Goal: Information Seeking & Learning: Learn about a topic

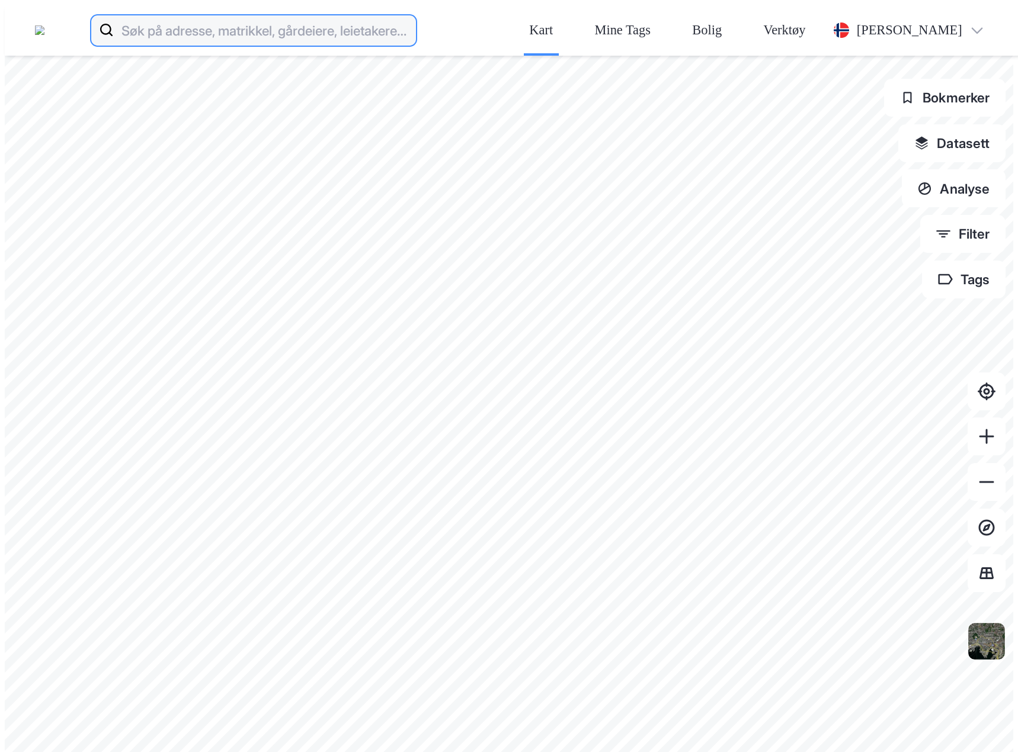
click at [410, 14] on input at bounding box center [265, 30] width 302 height 38
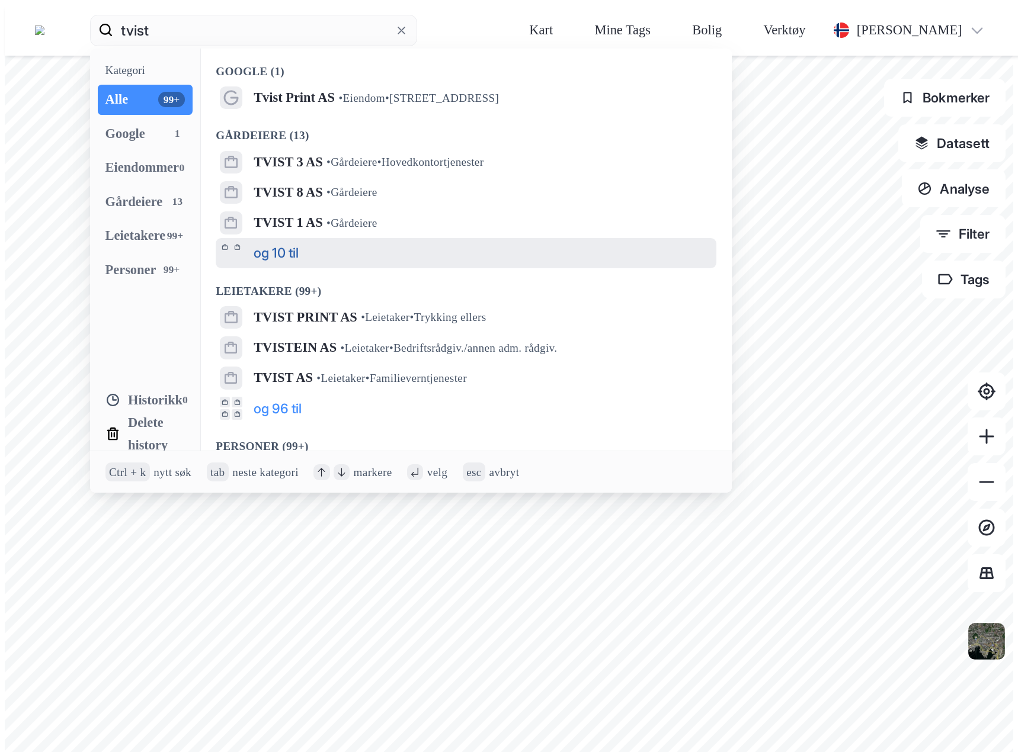
click at [292, 242] on button "og 10 til" at bounding box center [276, 253] width 45 height 23
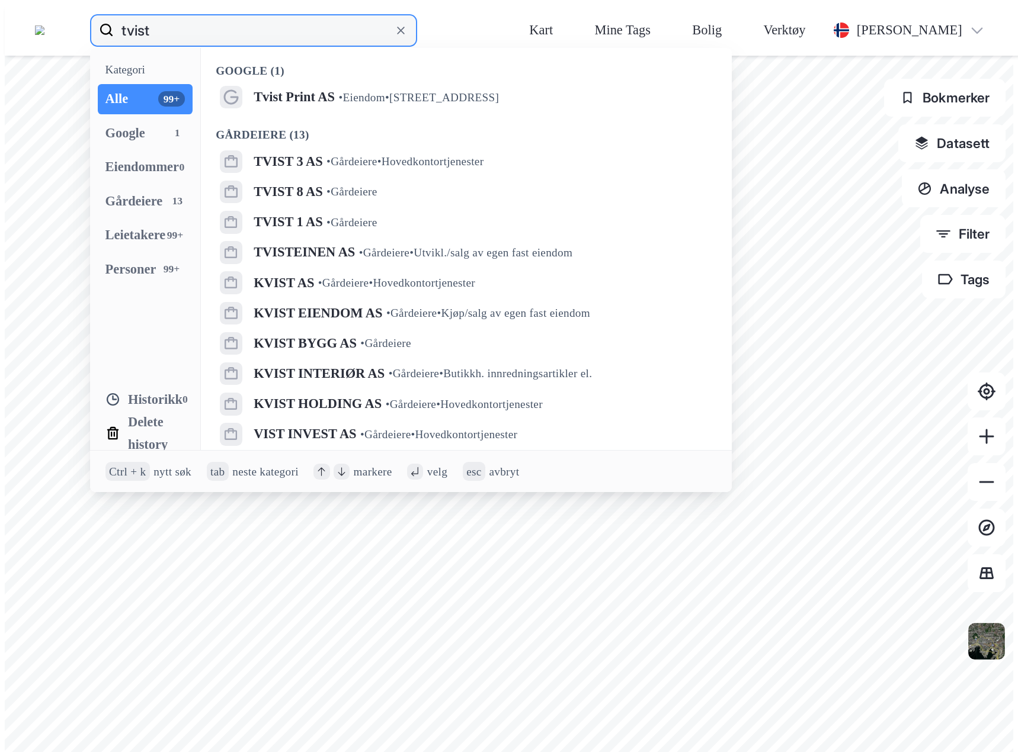
click at [271, 13] on input "tvist" at bounding box center [254, 30] width 280 height 38
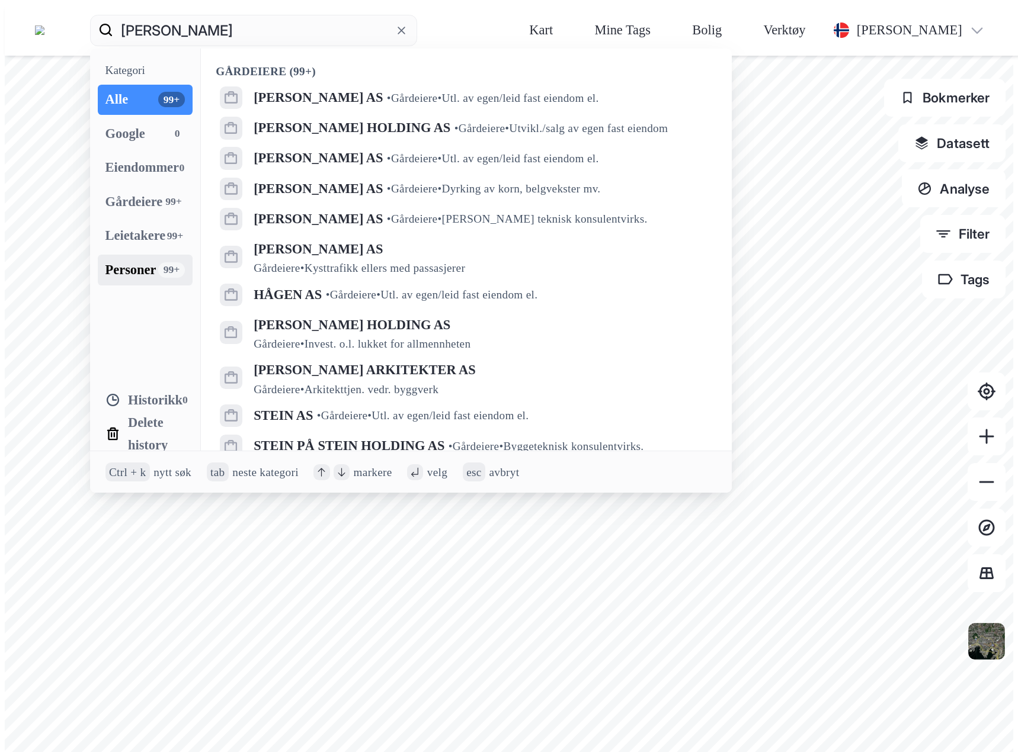
click at [188, 255] on div "Personer 99+" at bounding box center [145, 270] width 95 height 30
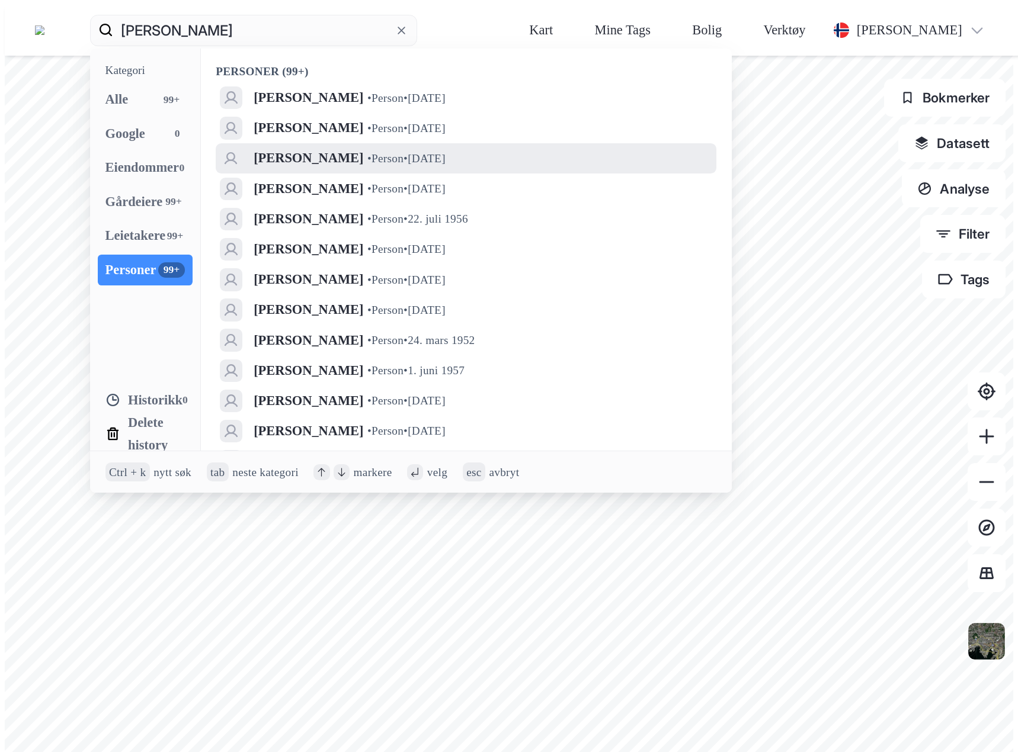
click at [332, 147] on span "[PERSON_NAME]" at bounding box center [309, 158] width 110 height 23
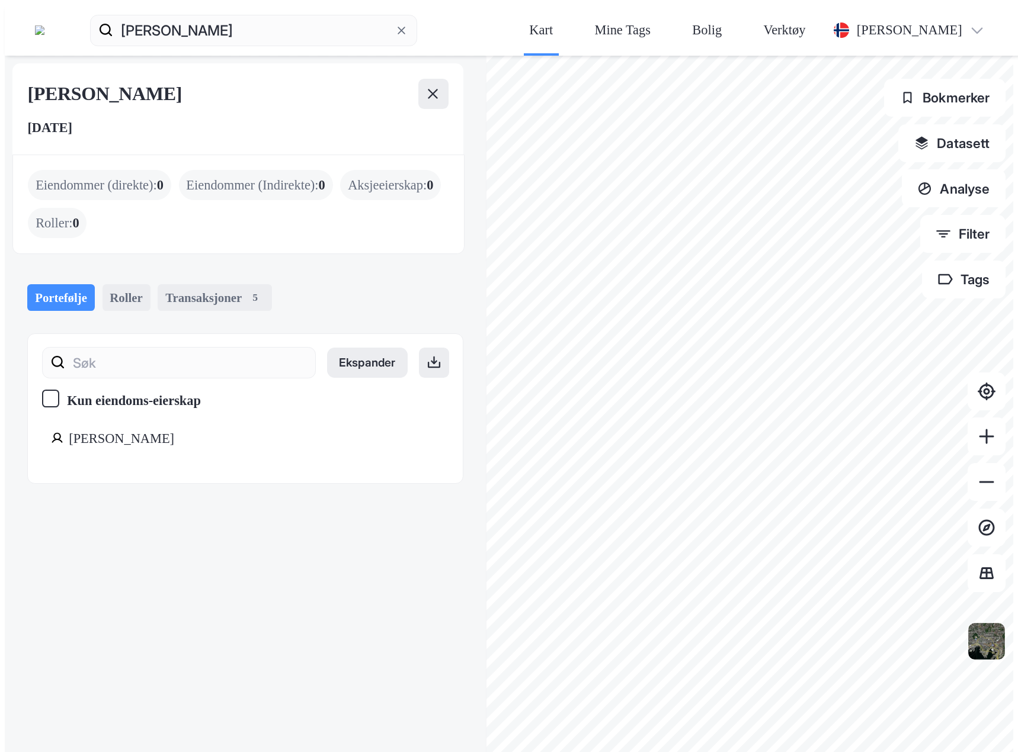
click at [94, 428] on div "Hagen Stein Erik" at bounding box center [277, 439] width 417 height 23
click at [418, 79] on button at bounding box center [433, 94] width 30 height 30
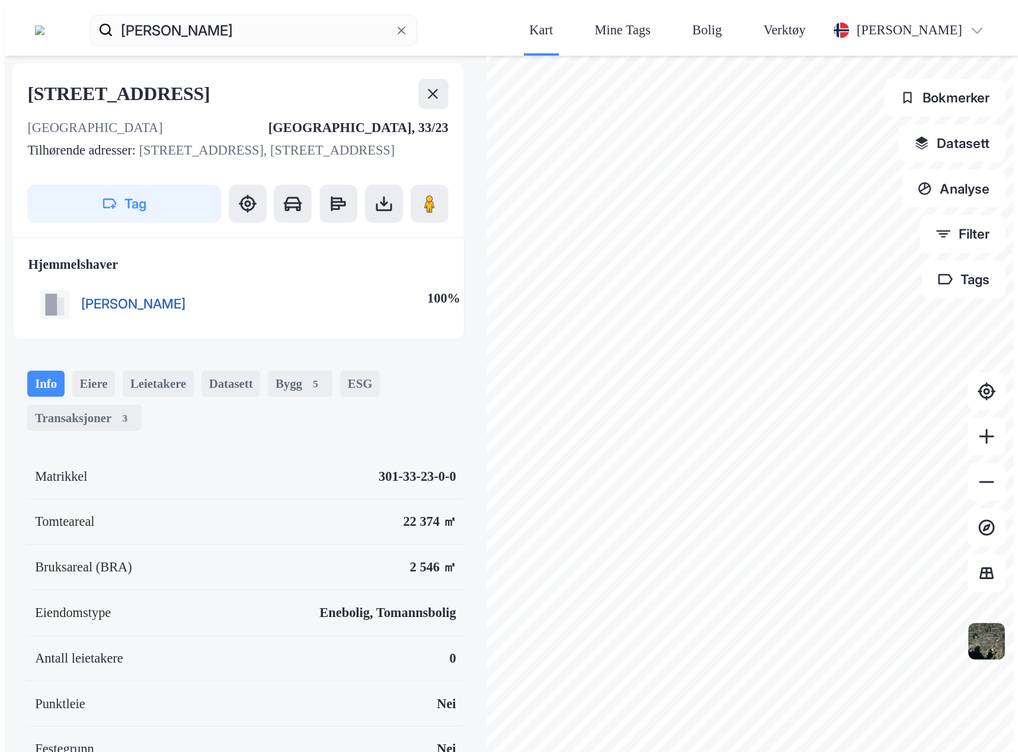
click at [0, 0] on button "HAGEN STEIN ERIK" at bounding box center [0, 0] width 0 height 0
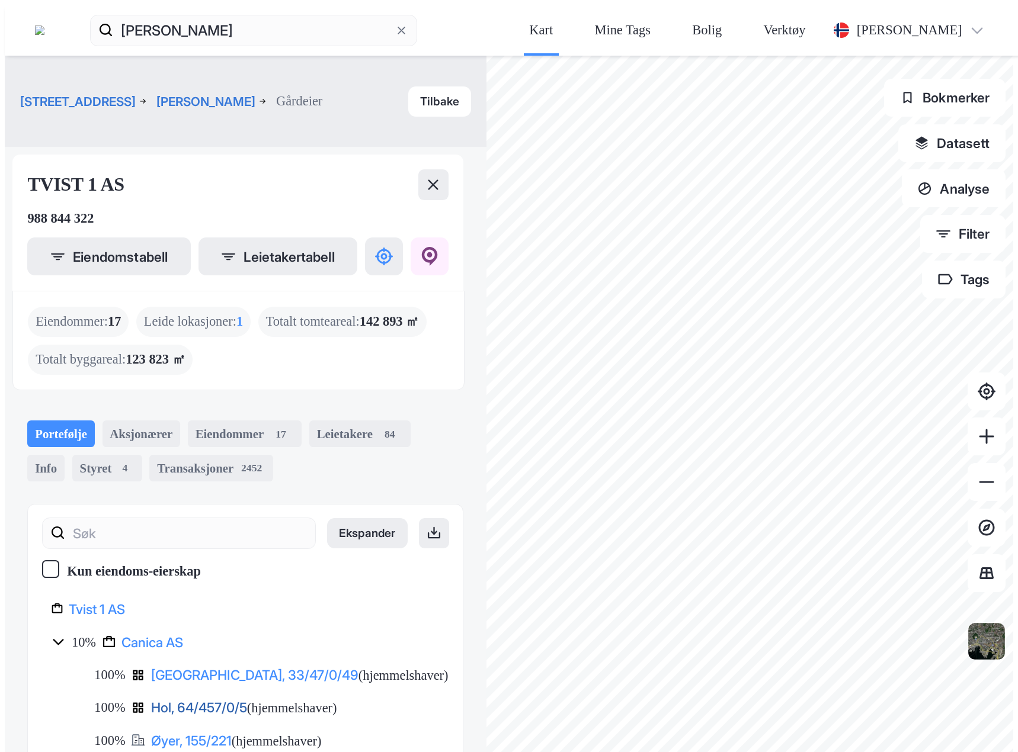
click at [151, 700] on link "Hol, 64/457/0/5" at bounding box center [199, 708] width 96 height 16
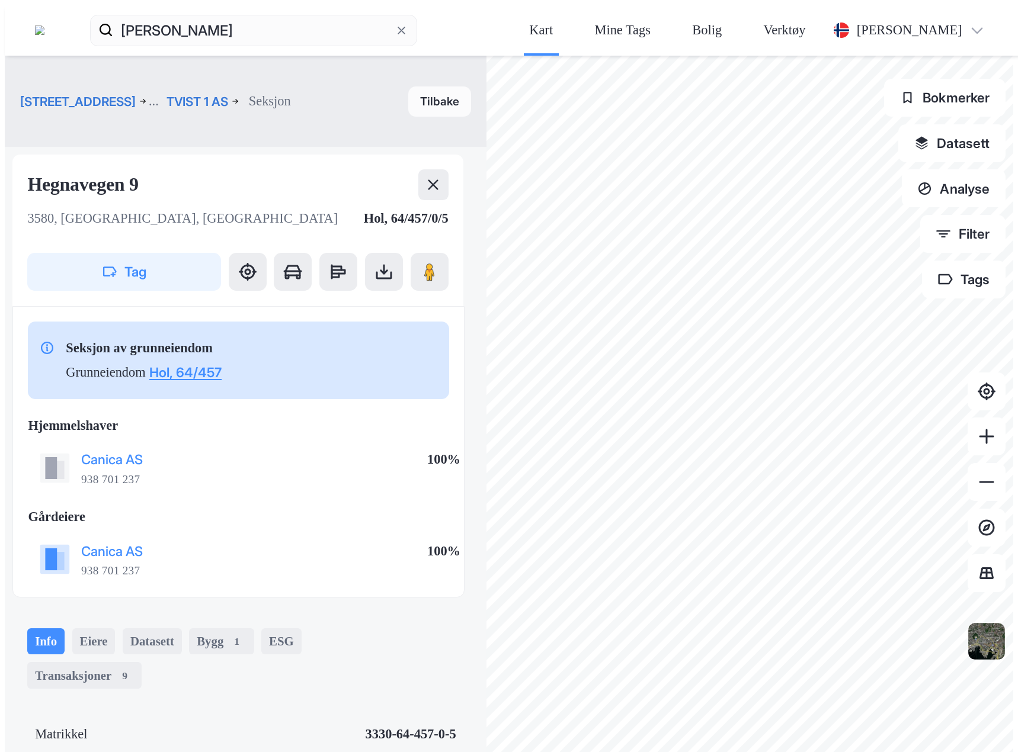
click at [408, 86] on button "Tilbake" at bounding box center [439, 101] width 63 height 30
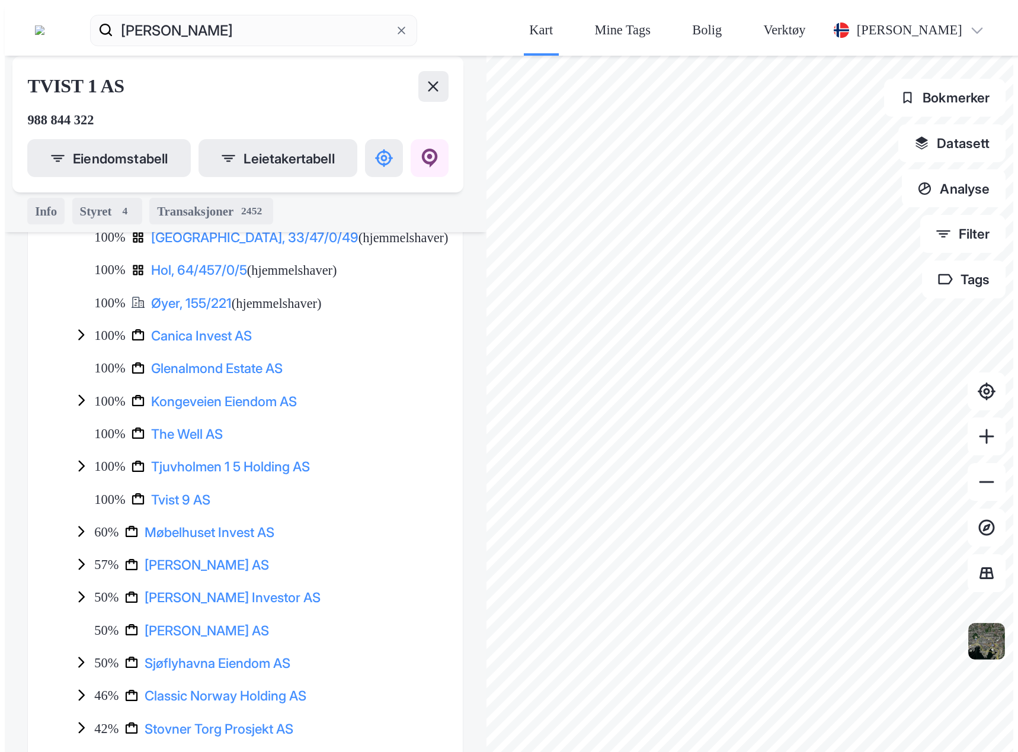
scroll to position [474, 0]
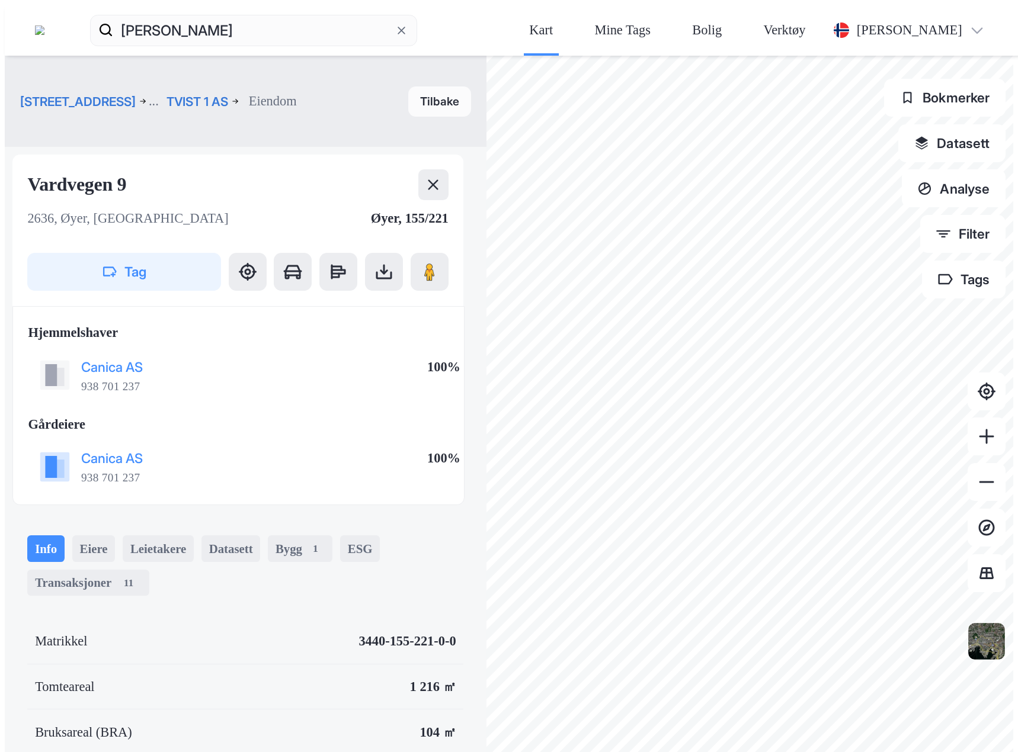
click at [408, 86] on button "Tilbake" at bounding box center [439, 101] width 63 height 30
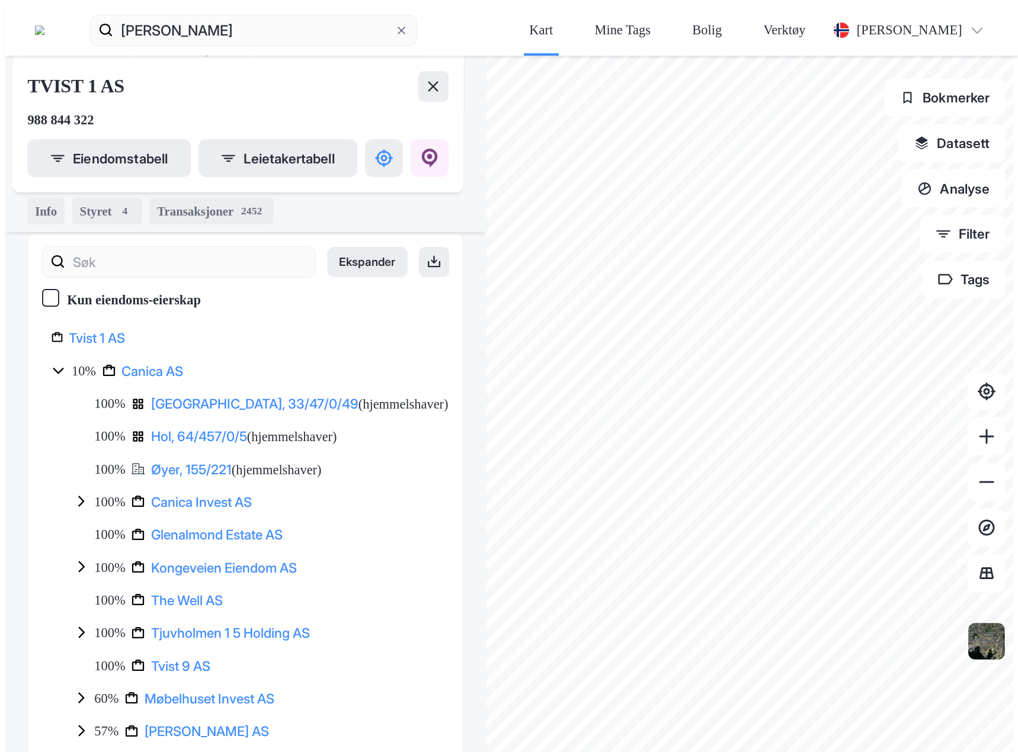
scroll to position [155, 0]
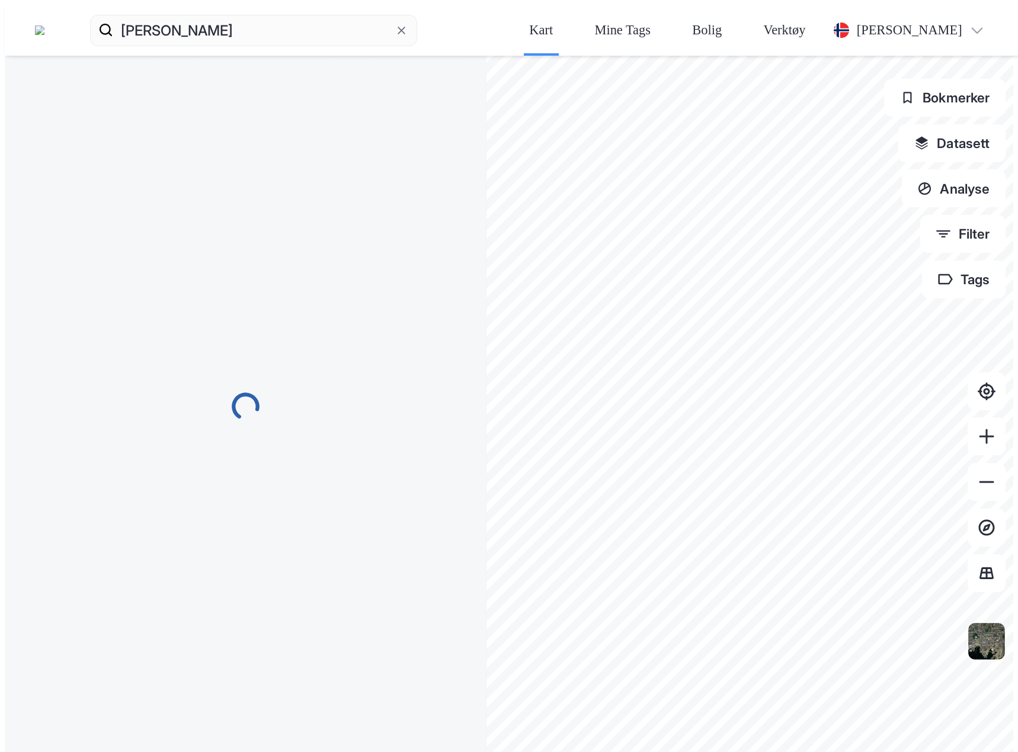
scroll to position [0, 0]
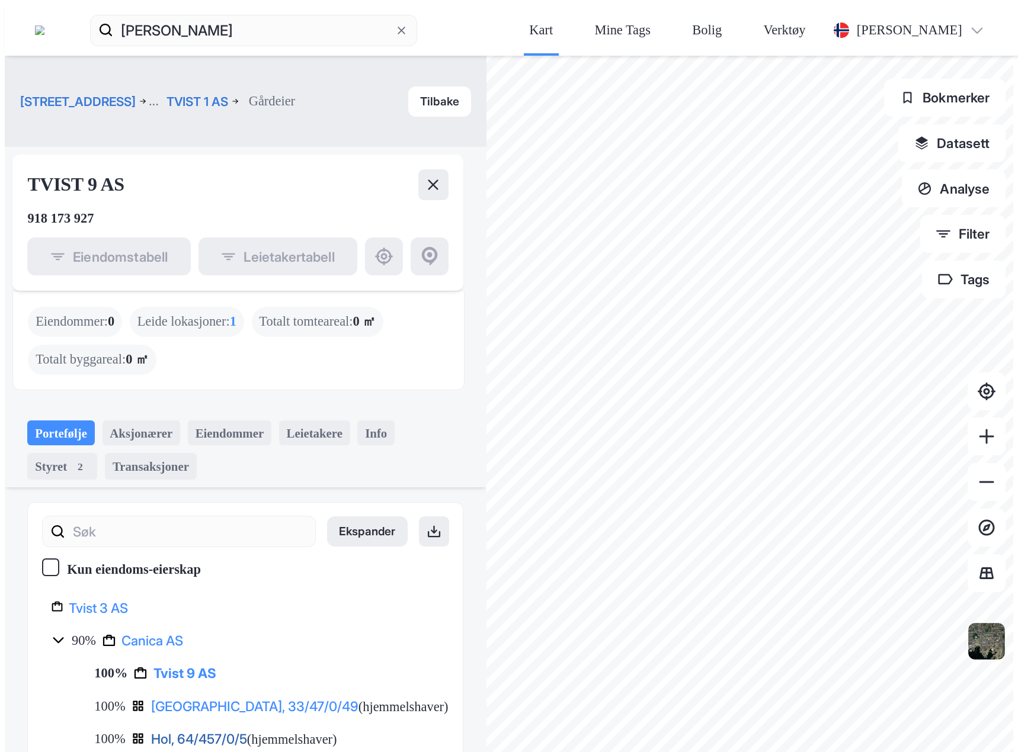
click at [151, 731] on link "Hol, 64/457/0/5" at bounding box center [199, 739] width 96 height 16
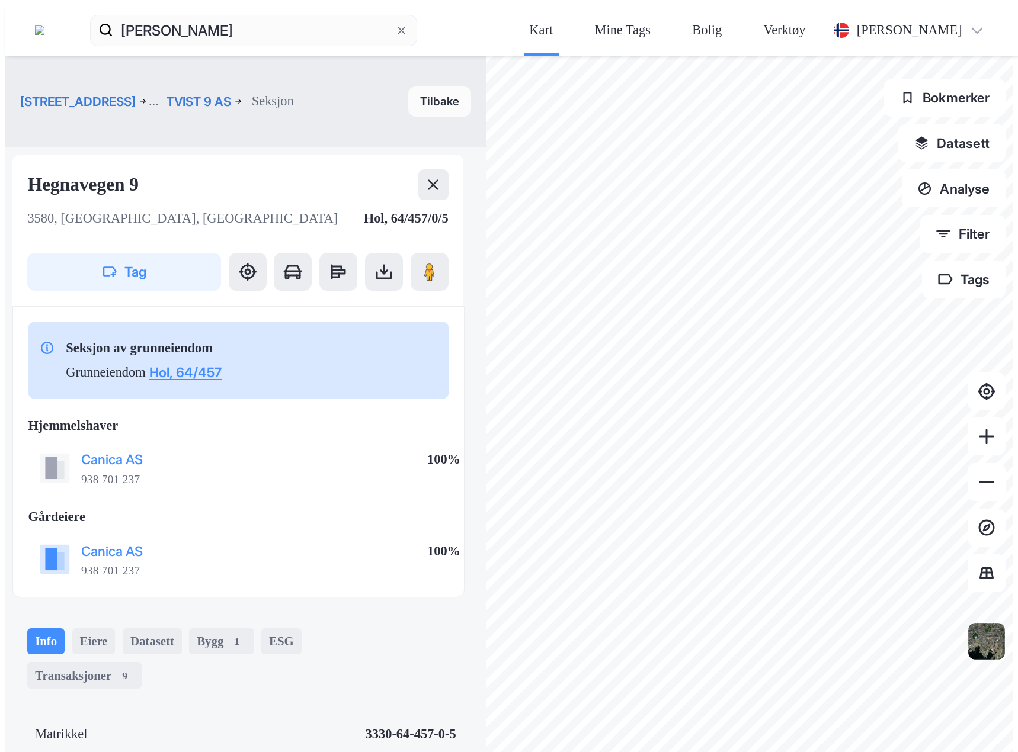
click at [408, 86] on button "Tilbake" at bounding box center [439, 101] width 63 height 30
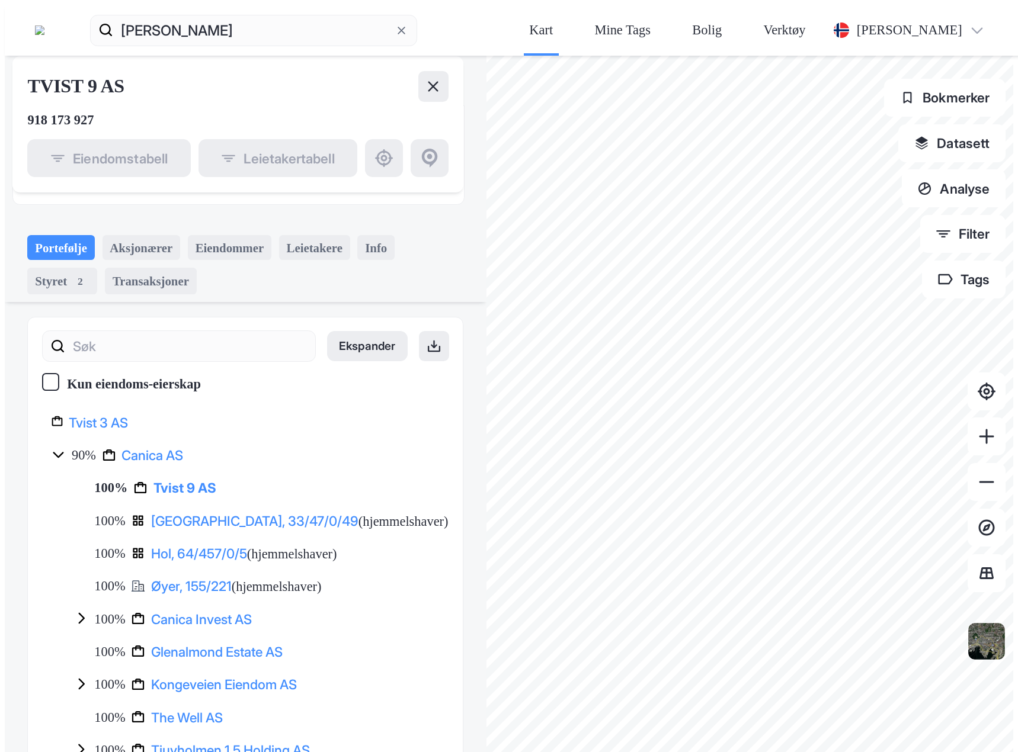
scroll to position [168, 0]
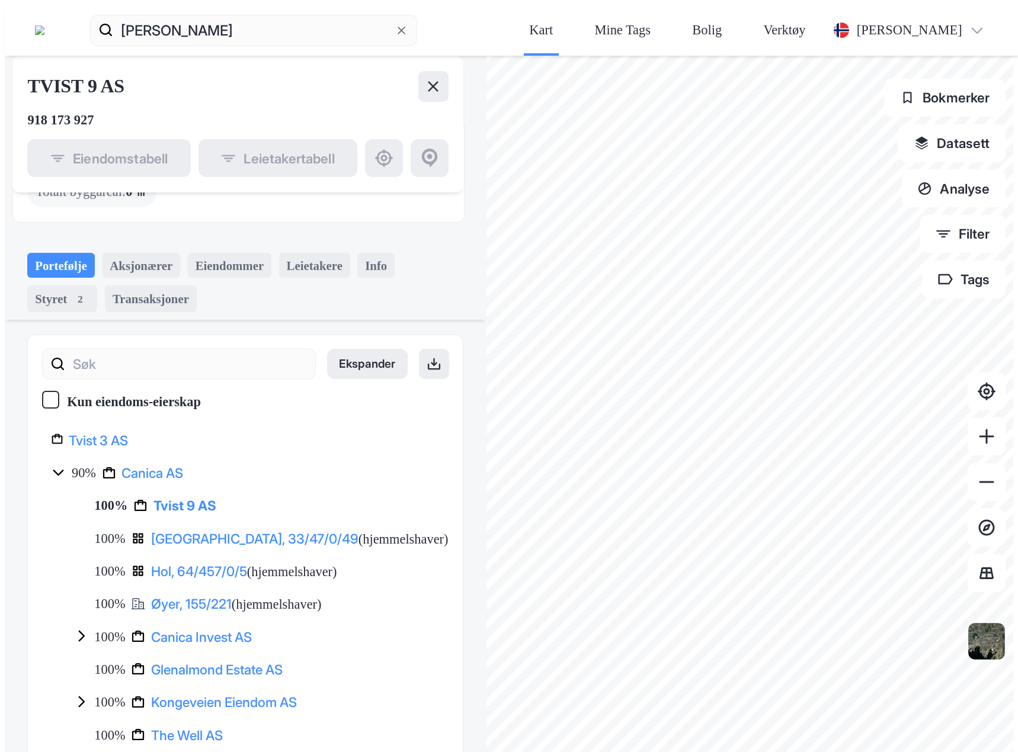
click at [73, 629] on icon at bounding box center [80, 636] width 15 height 15
click at [73, 694] on icon at bounding box center [80, 701] width 15 height 15
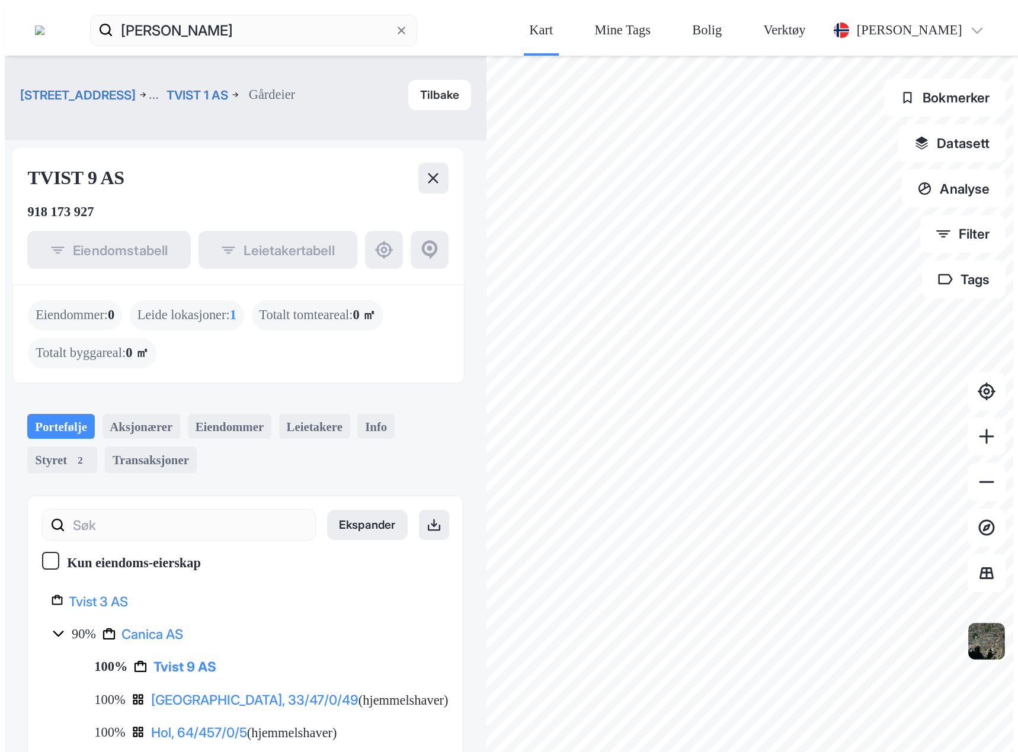
scroll to position [0, 0]
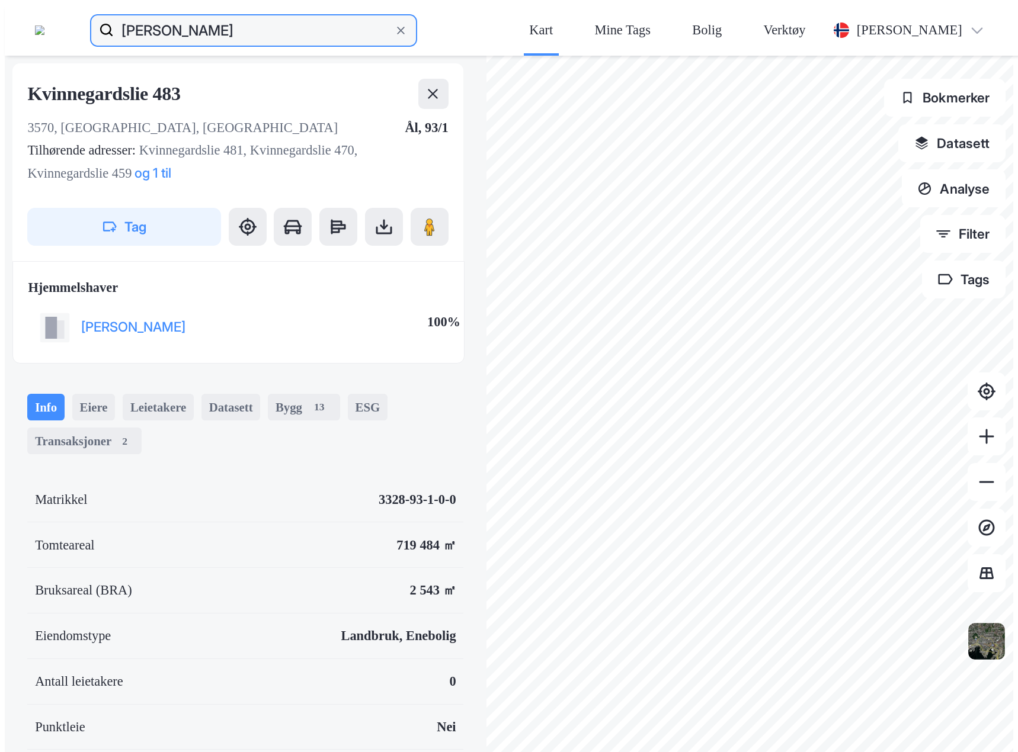
click at [297, 18] on input "stein erik hagen" at bounding box center [254, 30] width 280 height 38
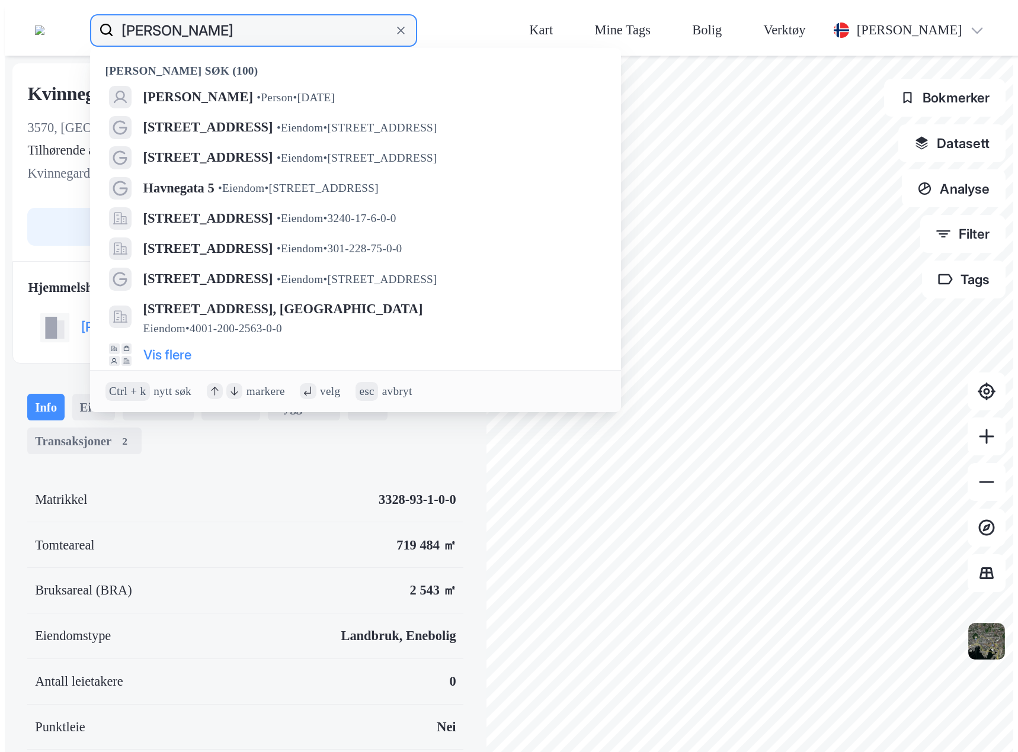
click at [297, 18] on input "stein erik hagen" at bounding box center [254, 30] width 280 height 38
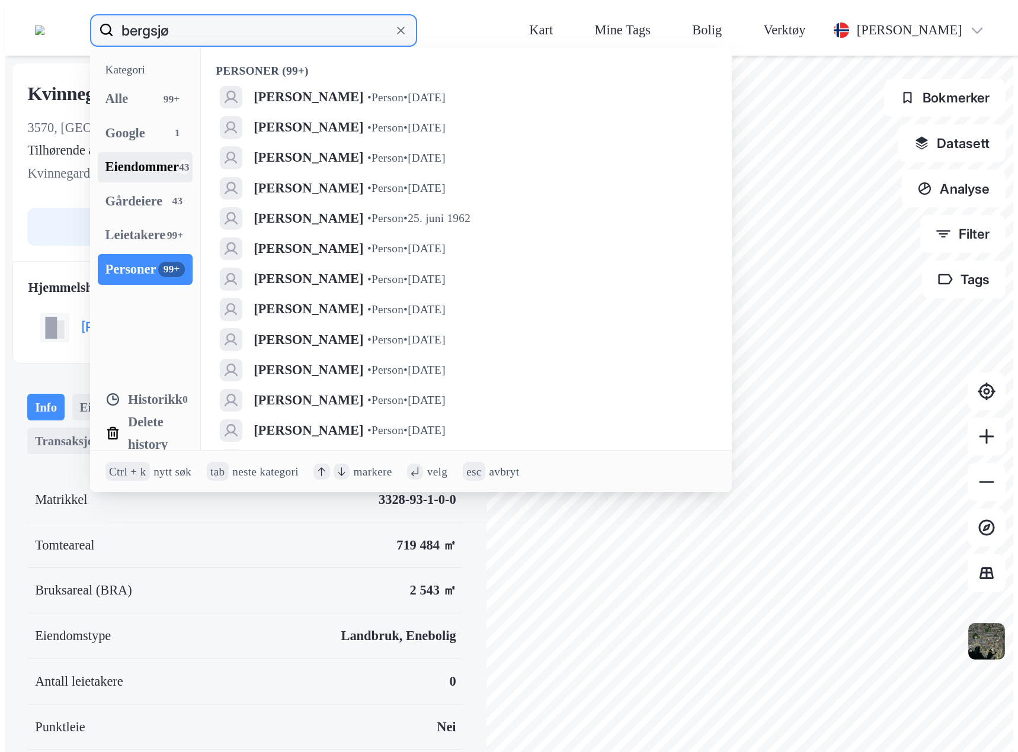
type input "bergsjø"
click at [179, 156] on div "Eiendommer" at bounding box center [141, 167] width 73 height 23
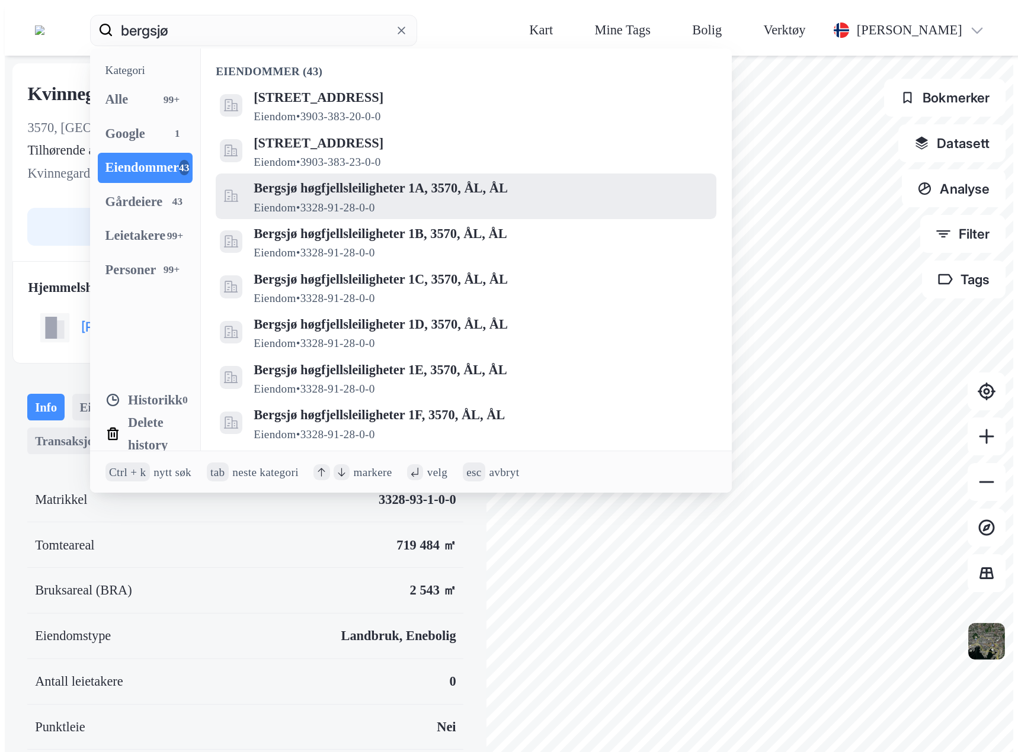
click at [300, 177] on span "Bergsjø høgfjellsleiligheter 1A, 3570, ÅL, ÅL" at bounding box center [481, 188] width 455 height 23
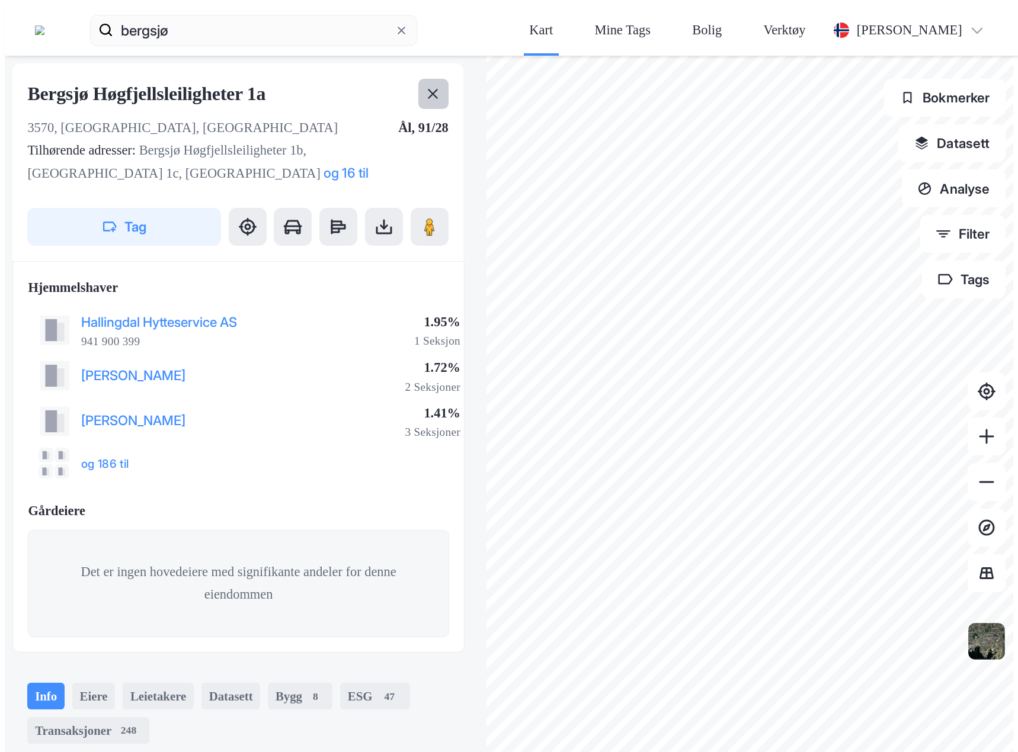
click at [425, 86] on icon at bounding box center [432, 93] width 15 height 15
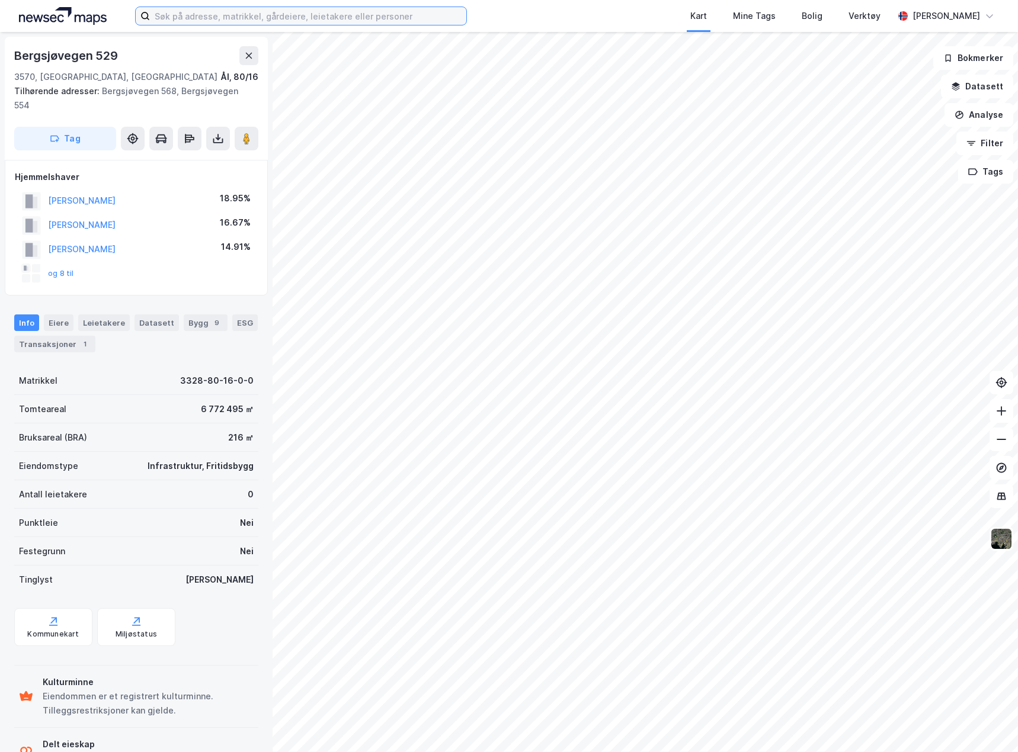
click at [198, 17] on input at bounding box center [308, 16] width 316 height 18
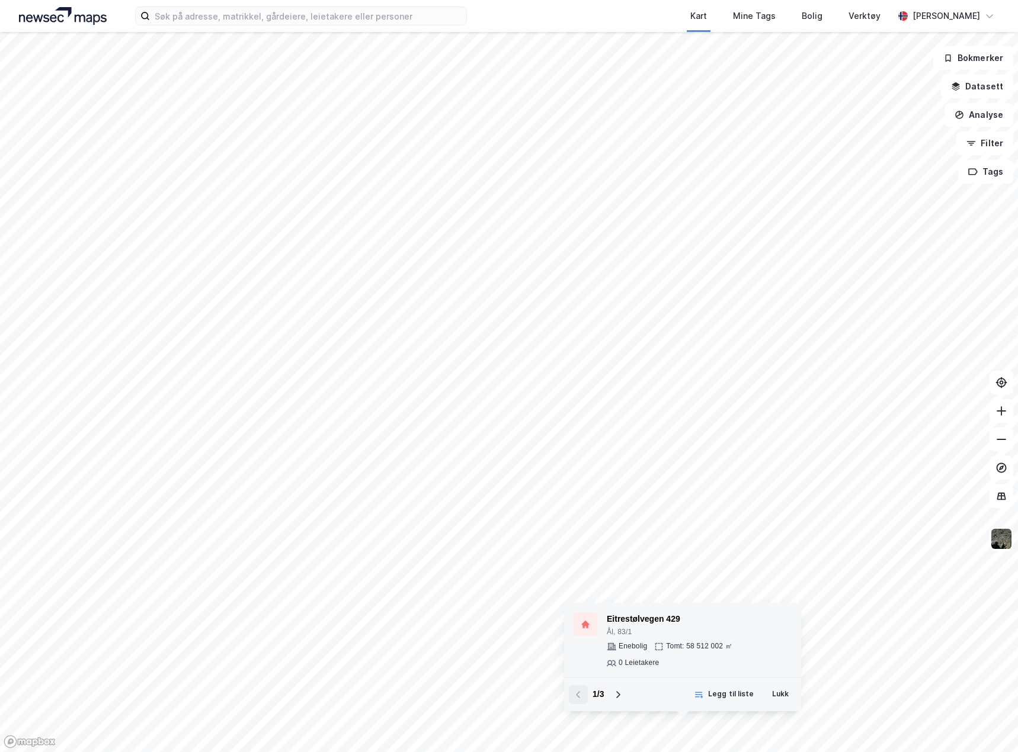
click at [725, 623] on div "Eitrestølvegen 429" at bounding box center [699, 620] width 185 height 14
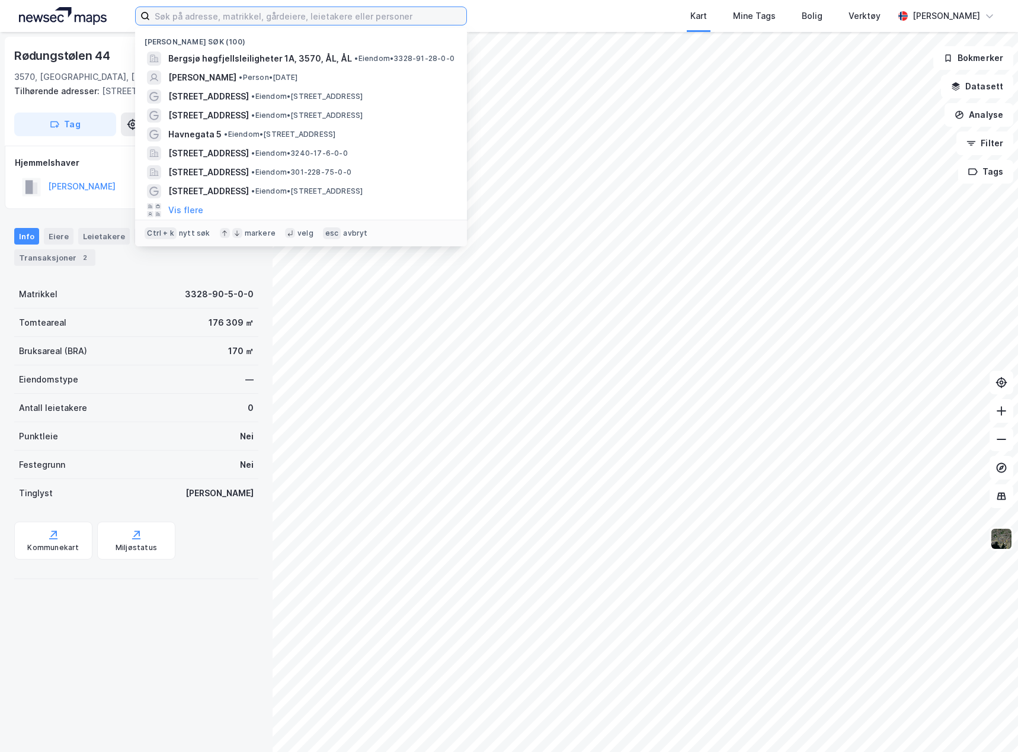
click at [207, 18] on input at bounding box center [308, 16] width 316 height 18
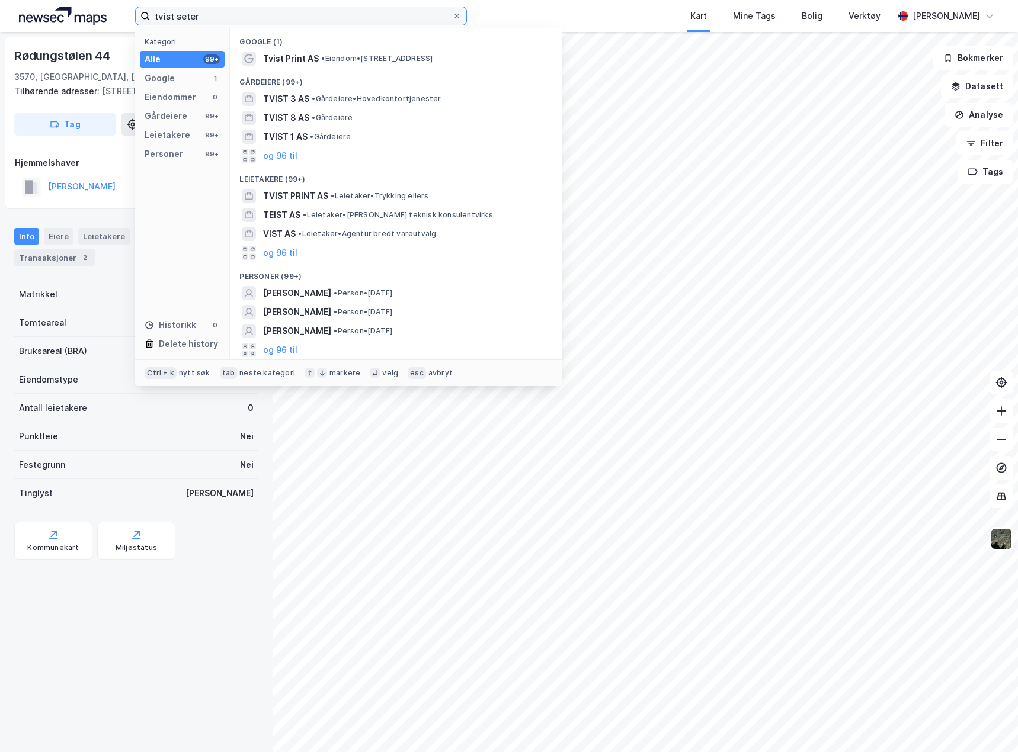
click at [227, 17] on input "tvist seter" at bounding box center [301, 16] width 302 height 18
type input "tvist seter"
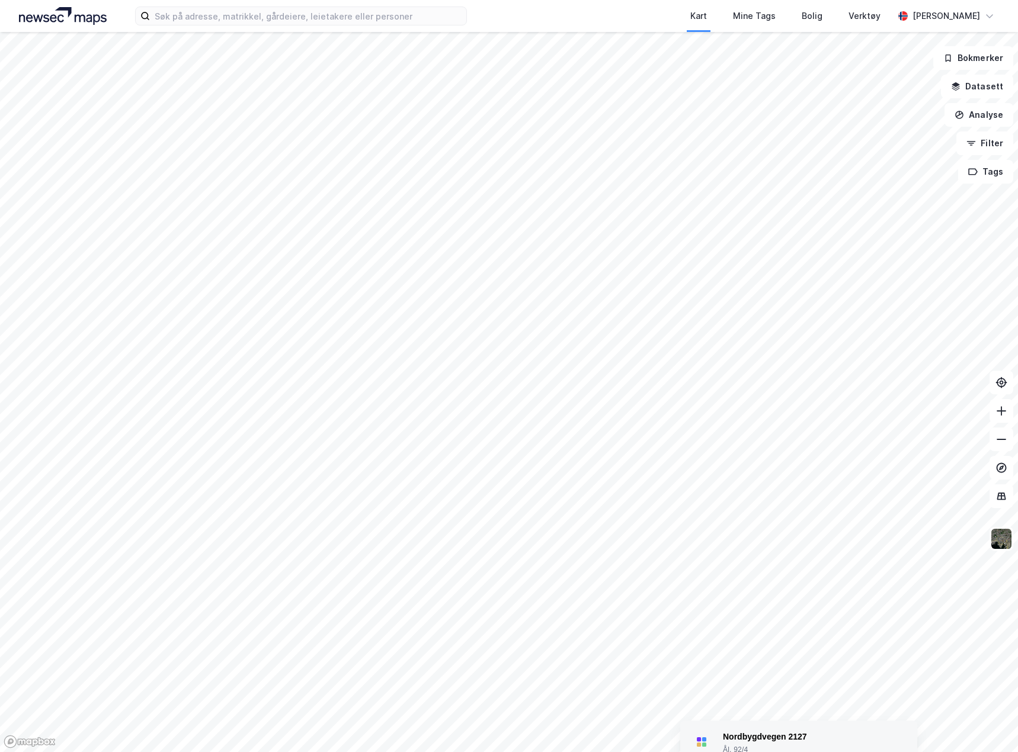
click at [811, 745] on div "Nordbygdvegen 2127 [GEOGRAPHIC_DATA], 92/4" at bounding box center [813, 742] width 181 height 25
click at [818, 583] on div "Ål, 106/8" at bounding box center [811, 586] width 181 height 9
click at [751, 649] on icon at bounding box center [754, 647] width 9 height 9
click at [306, 270] on div "Ål, 106/14" at bounding box center [270, 267] width 175 height 9
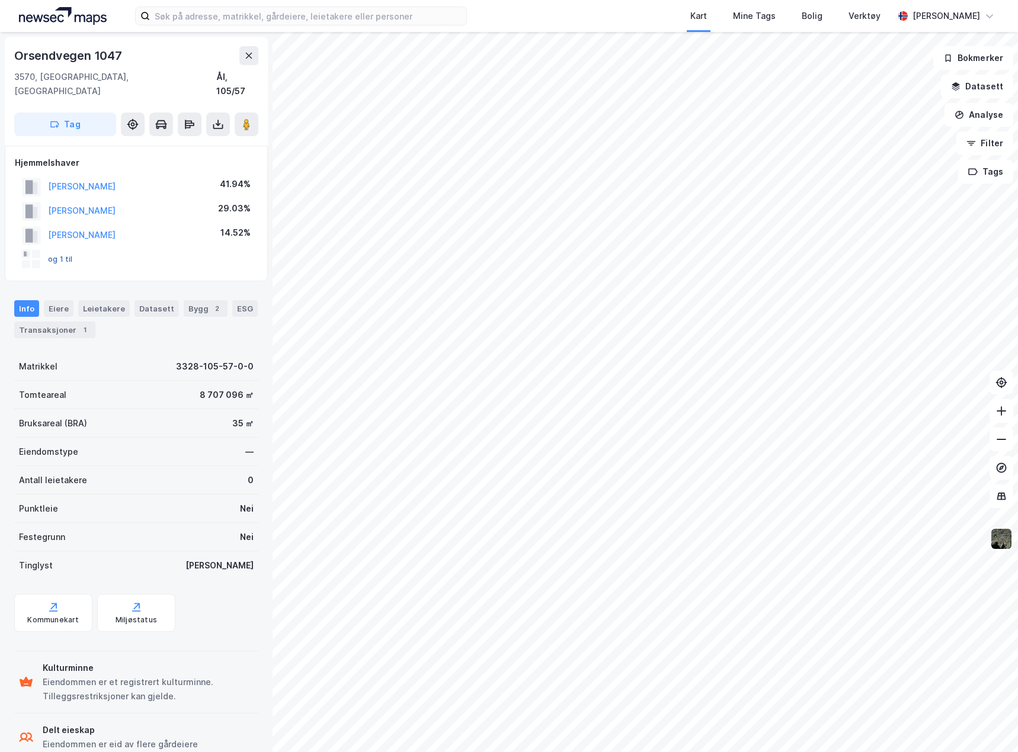
click at [0, 0] on button "og 1 til" at bounding box center [0, 0] width 0 height 0
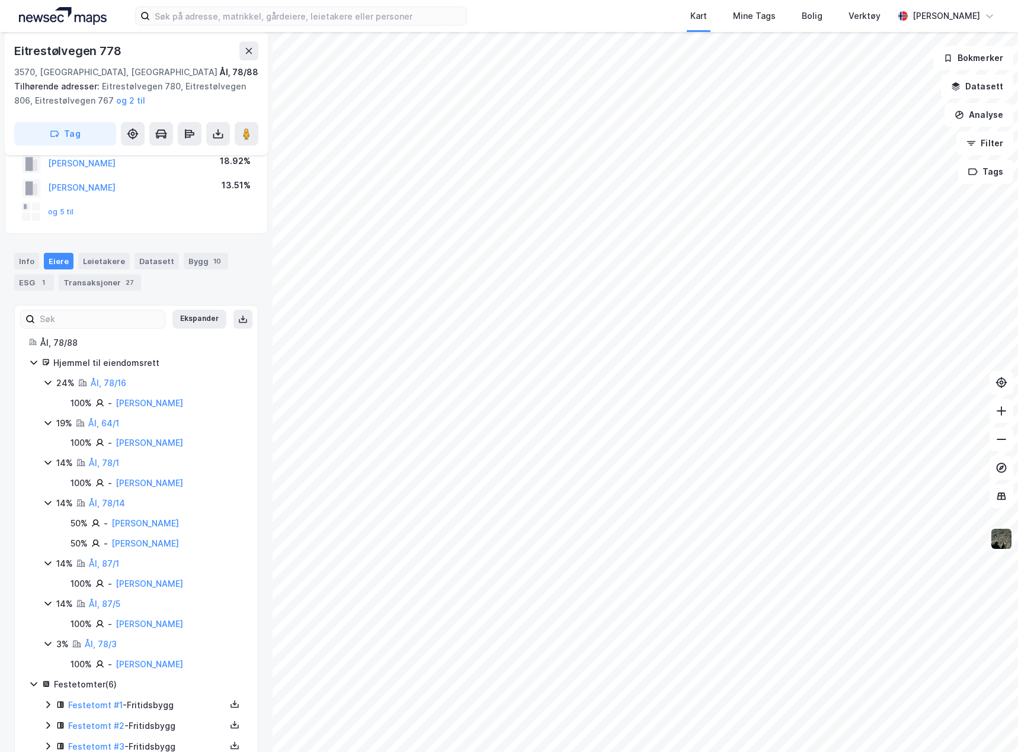
scroll to position [155, 0]
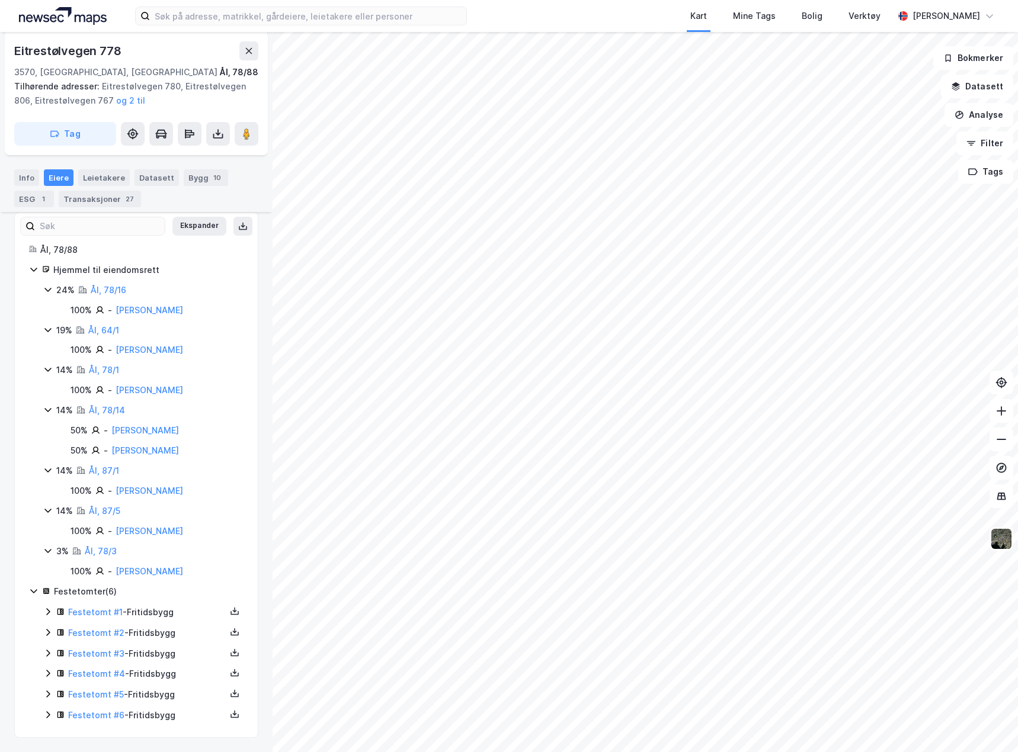
click at [49, 611] on icon at bounding box center [47, 611] width 9 height 9
click at [46, 674] on icon at bounding box center [47, 672] width 9 height 9
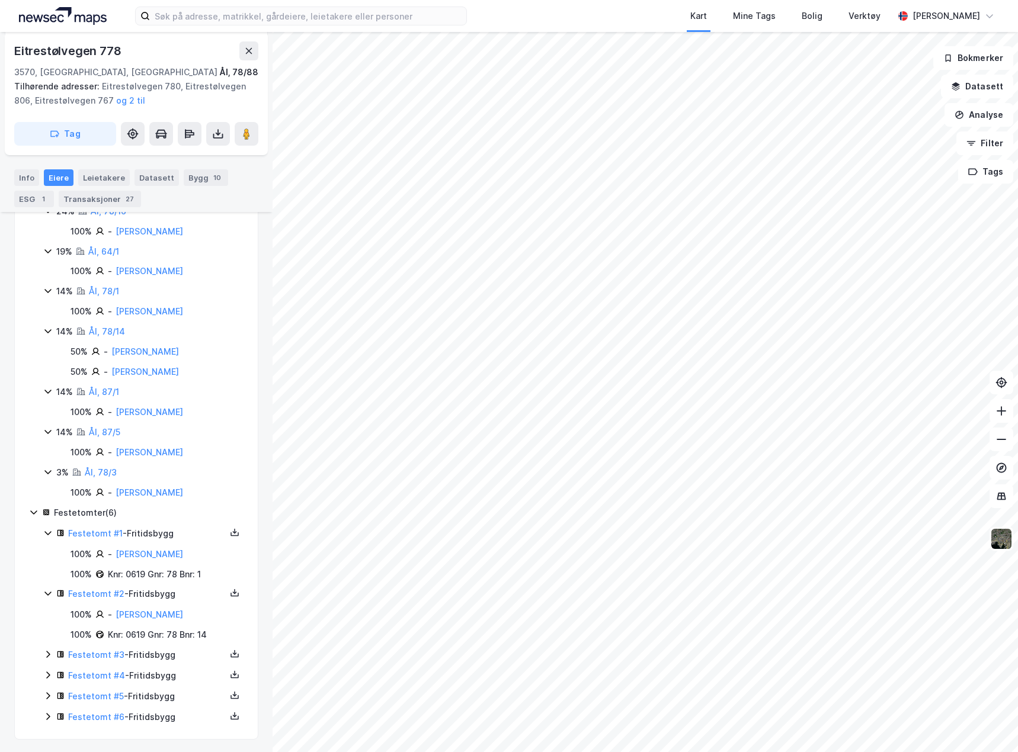
scroll to position [235, 0]
click at [47, 660] on div "Festetomt #3 - Fritidsbygg" at bounding box center [143, 653] width 200 height 15
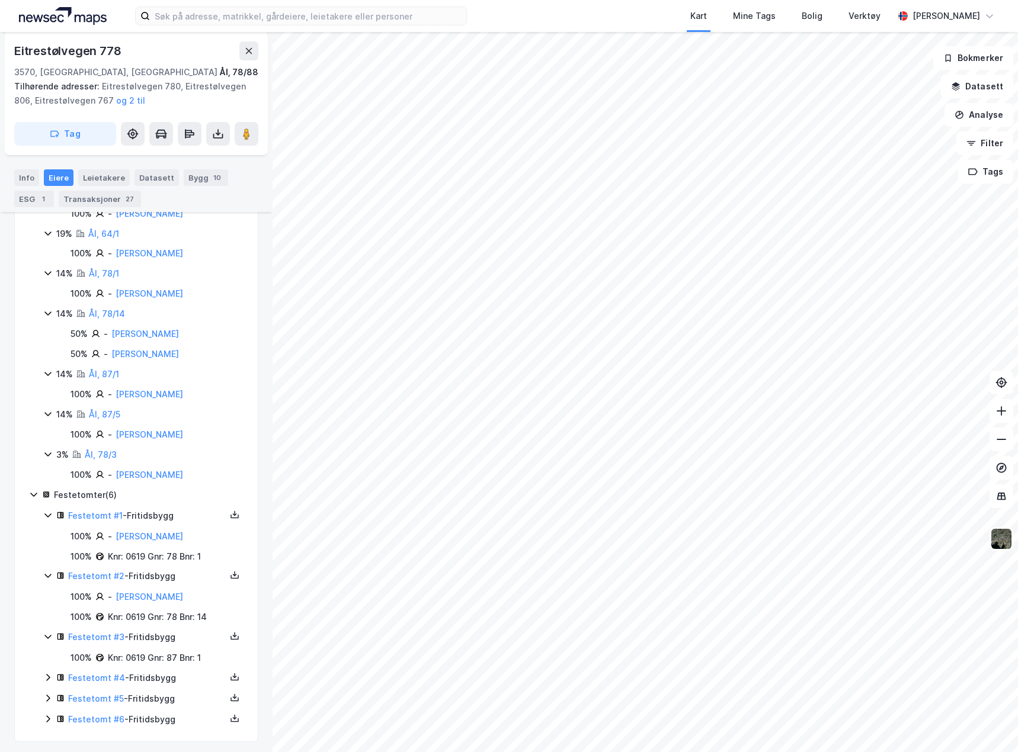
scroll to position [255, 0]
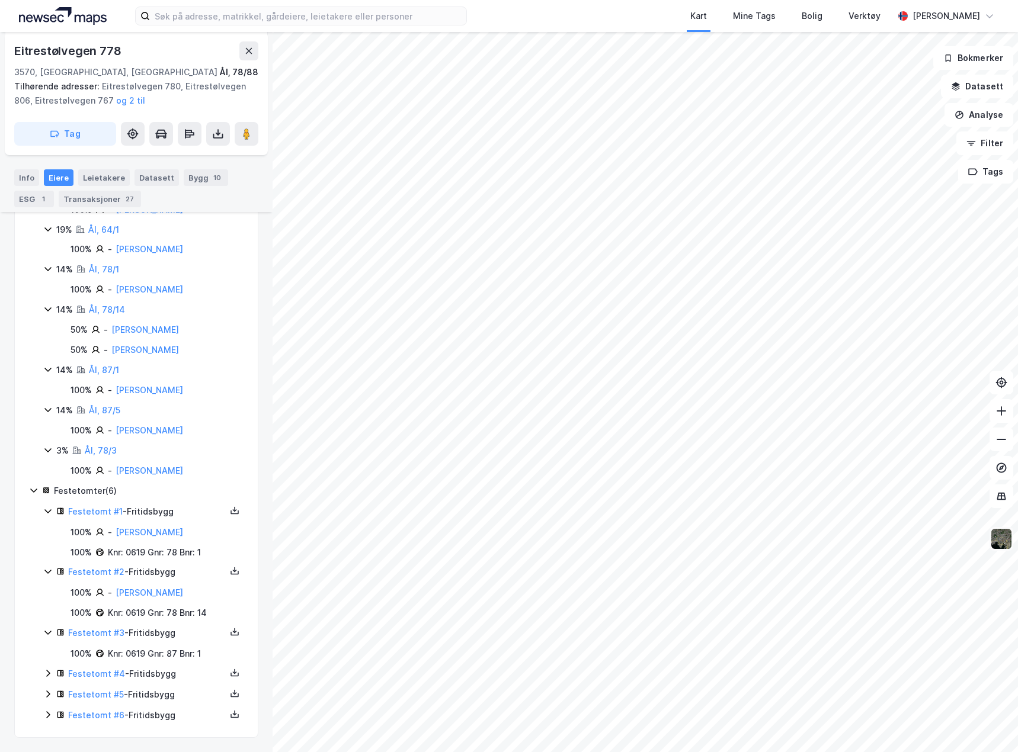
click at [1004, 543] on img at bounding box center [1001, 539] width 23 height 23
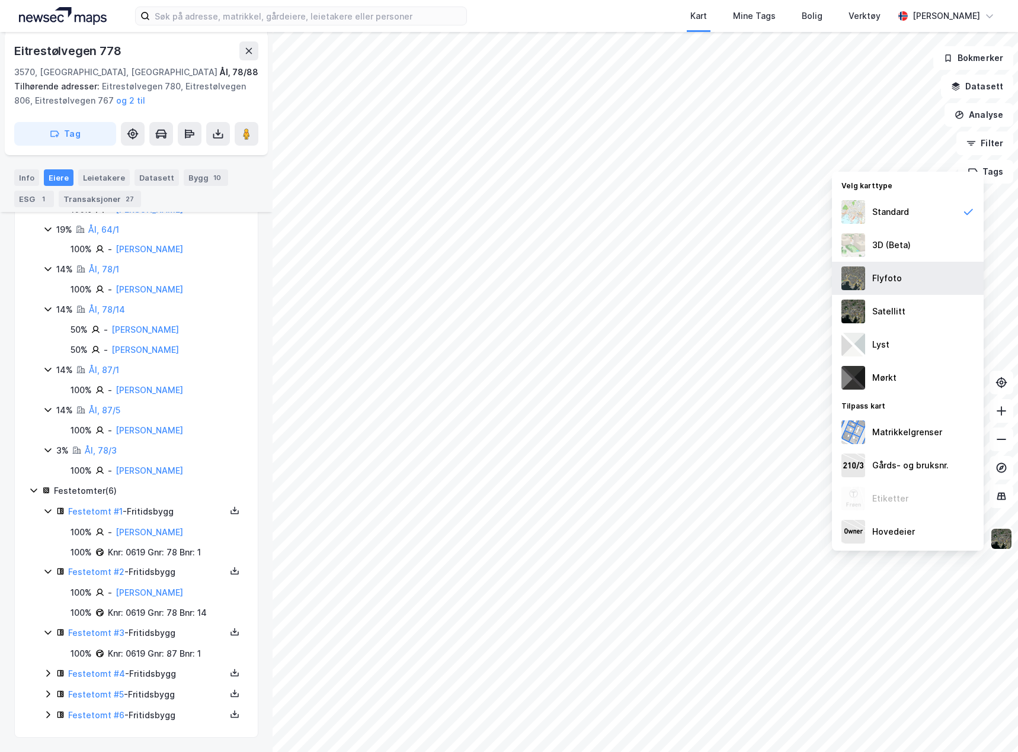
click at [922, 287] on div "Flyfoto" at bounding box center [908, 278] width 152 height 33
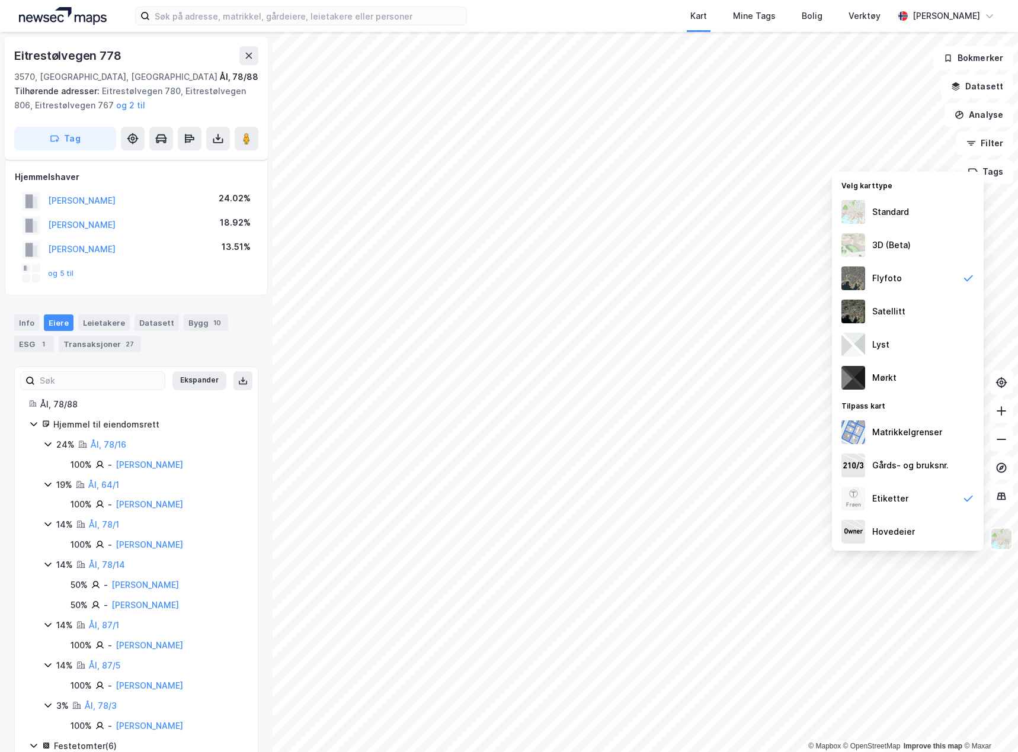
scroll to position [155, 0]
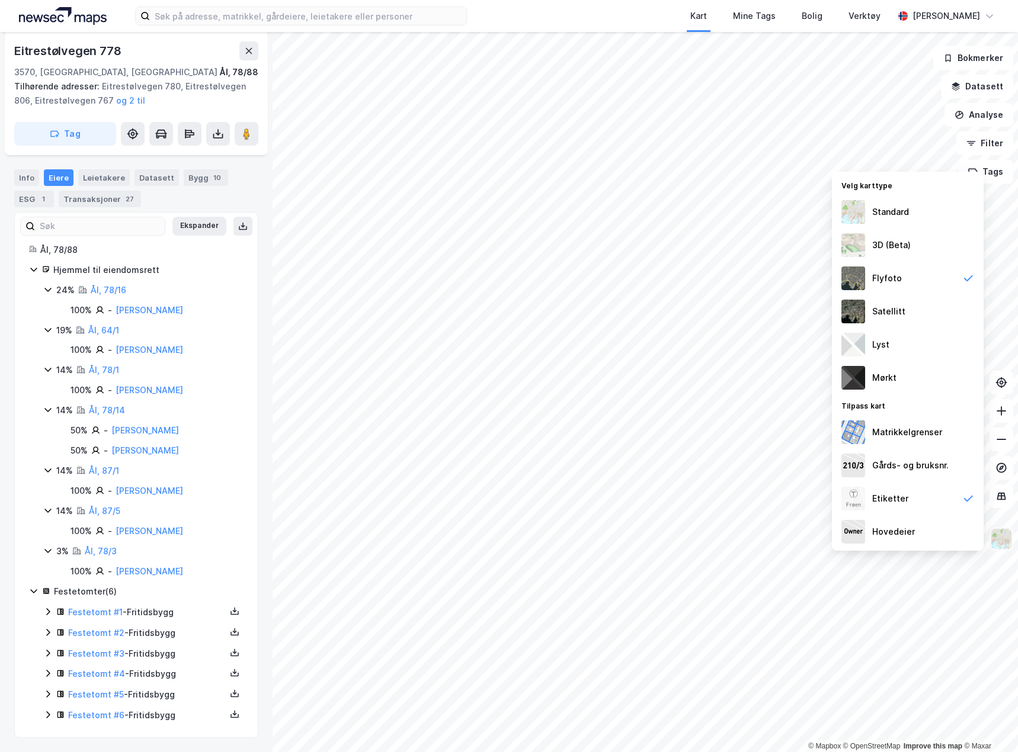
click at [1004, 537] on img at bounding box center [1001, 539] width 23 height 23
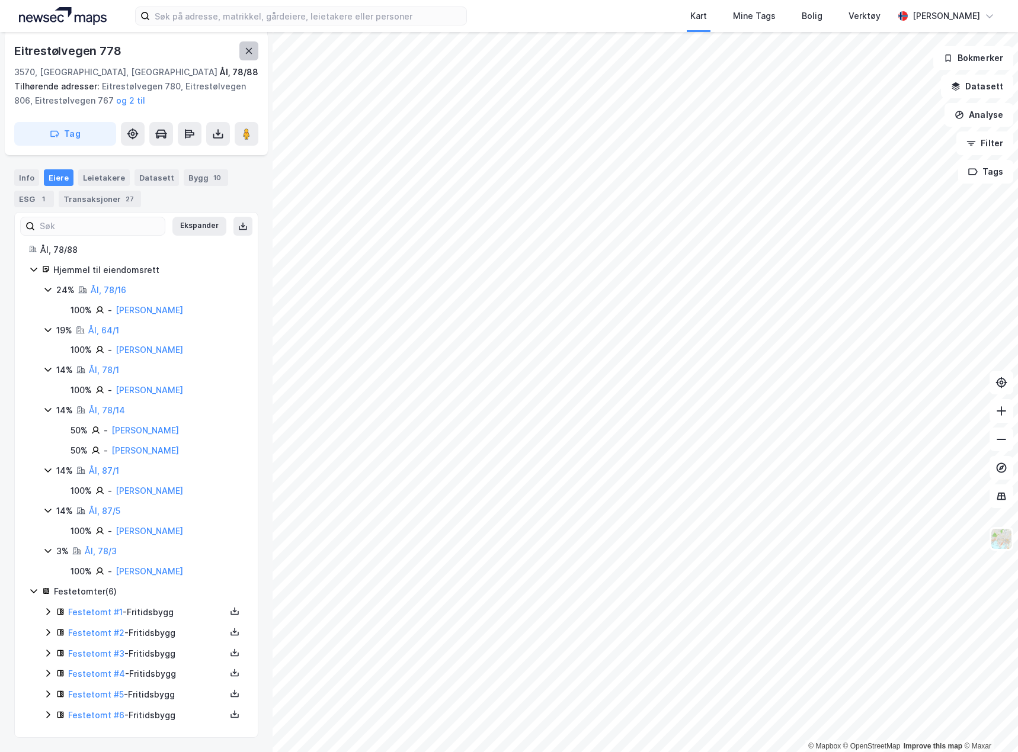
click at [250, 52] on icon at bounding box center [249, 51] width 7 height 6
